Goal: Navigation & Orientation: Find specific page/section

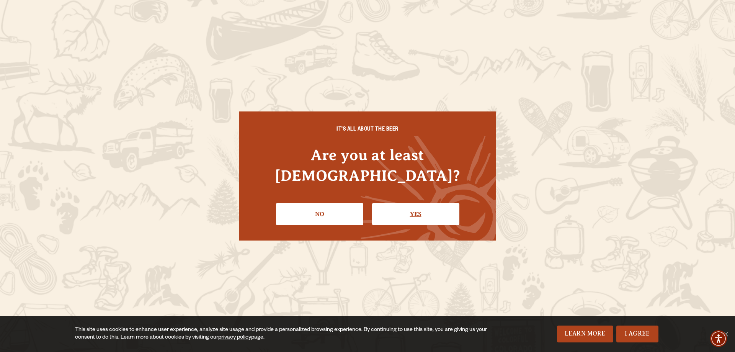
click at [424, 206] on link "Yes" at bounding box center [415, 214] width 87 height 22
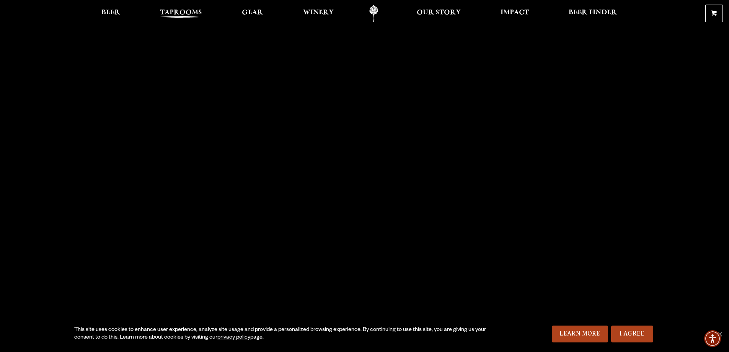
click at [190, 16] on span "Taprooms" at bounding box center [181, 13] width 42 height 6
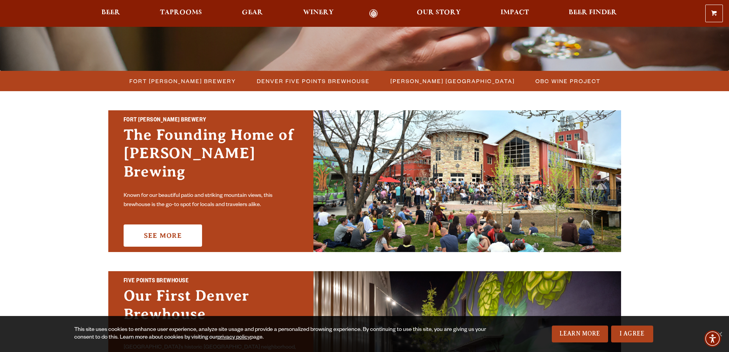
scroll to position [191, 0]
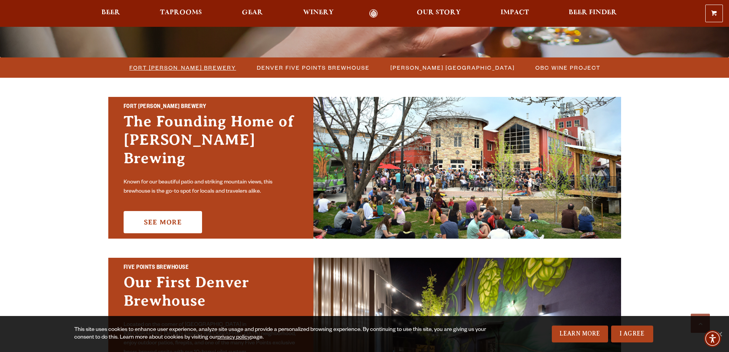
click at [207, 67] on span "Fort [PERSON_NAME] Brewery" at bounding box center [182, 67] width 107 height 11
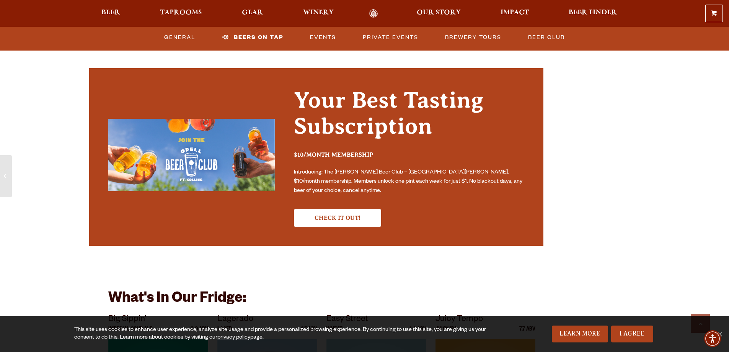
scroll to position [2373, 0]
